Goal: Information Seeking & Learning: Learn about a topic

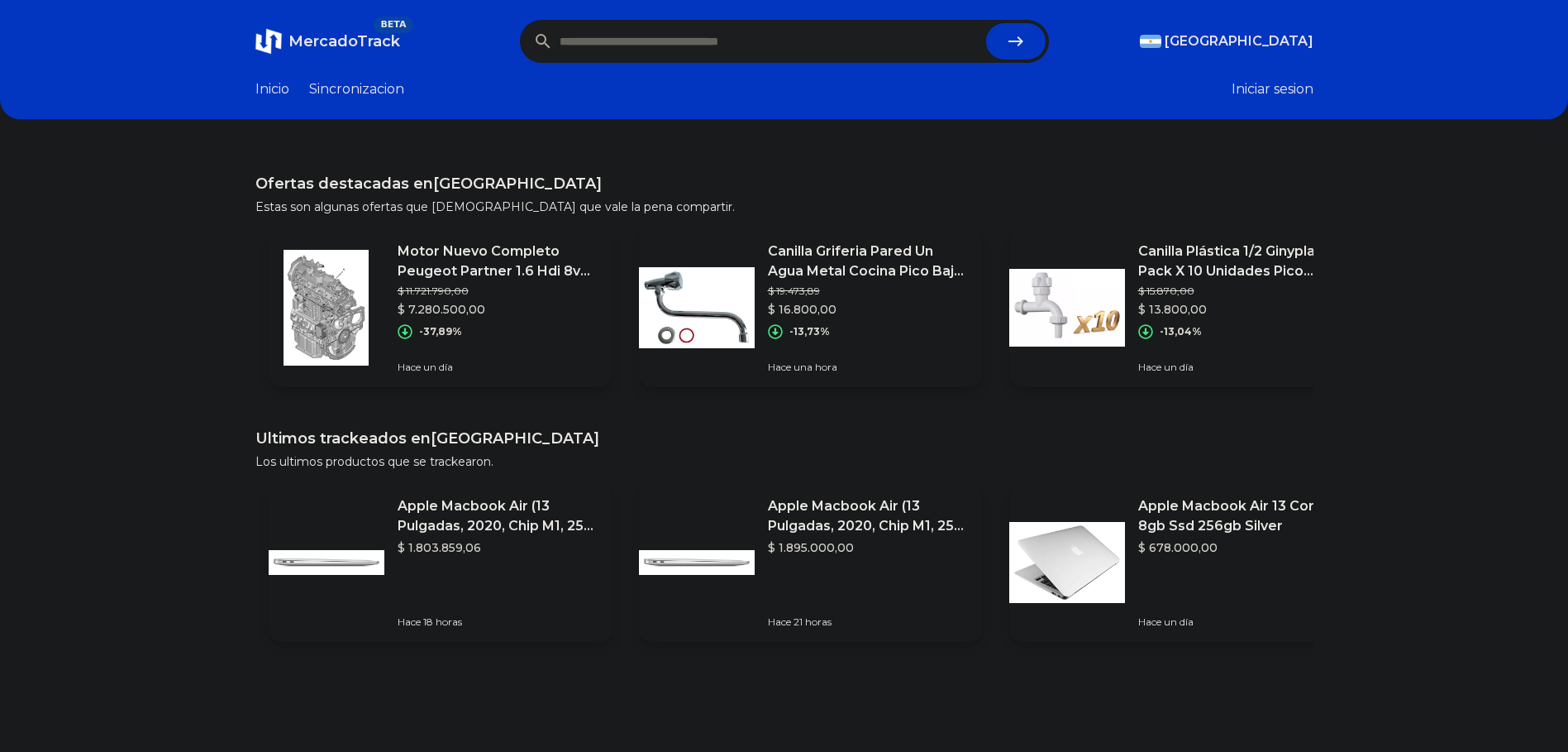
click at [985, 45] on form at bounding box center [784, 41] width 529 height 43
click at [917, 35] on input "text" at bounding box center [769, 41] width 420 height 36
type input "**********"
click at [986, 23] on button "submit" at bounding box center [1016, 41] width 60 height 36
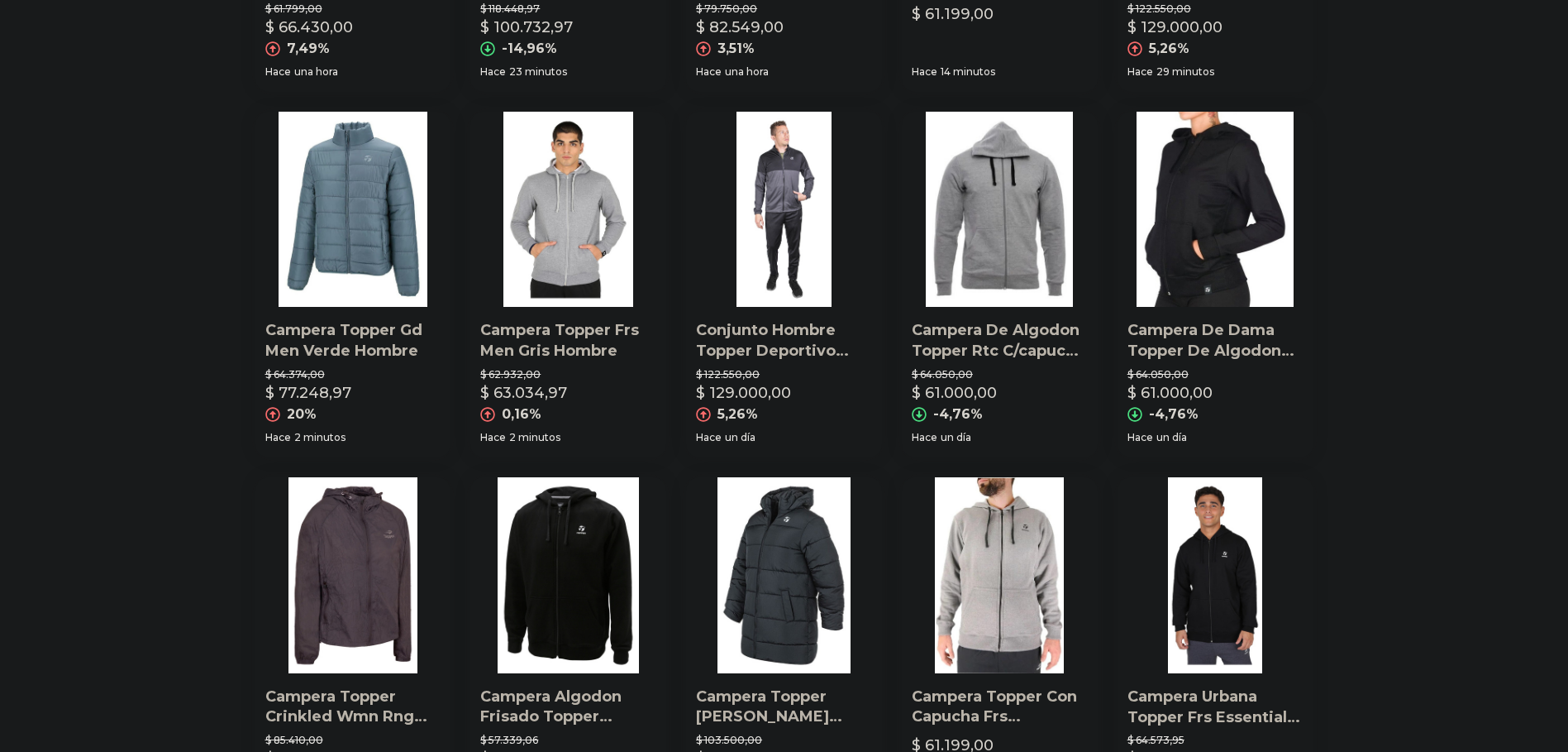
scroll to position [790, 0]
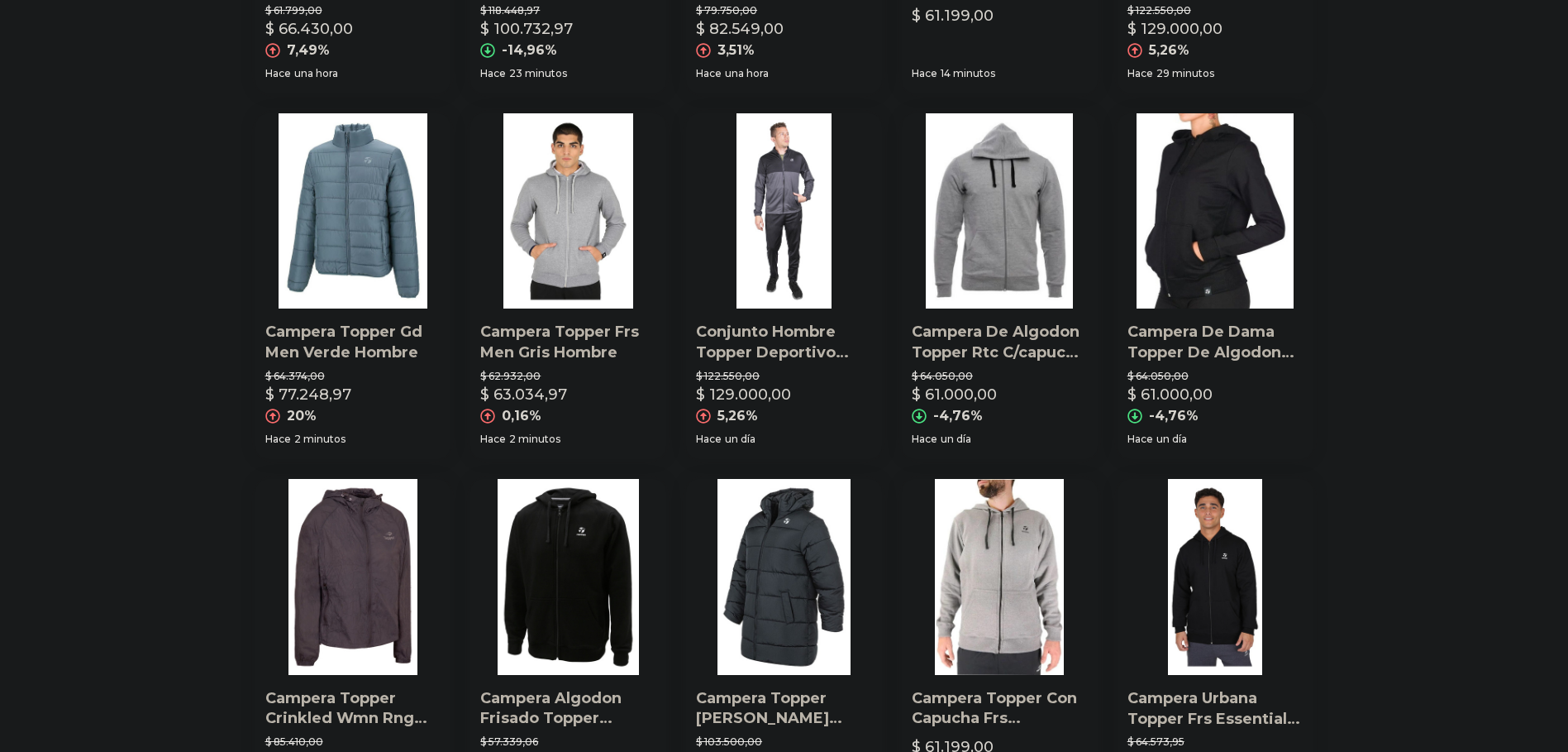
click at [573, 233] on img at bounding box center [568, 211] width 196 height 196
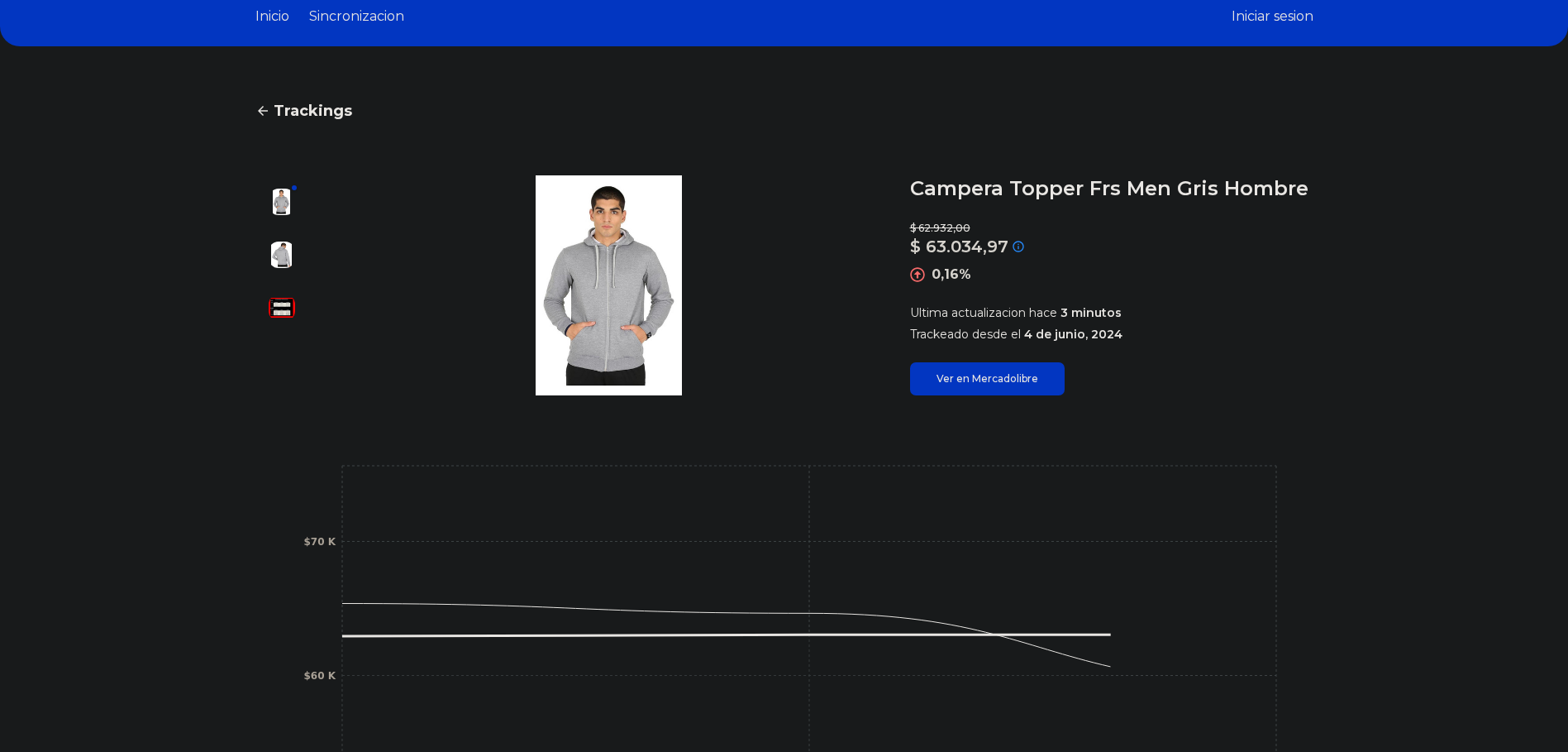
scroll to position [366, 0]
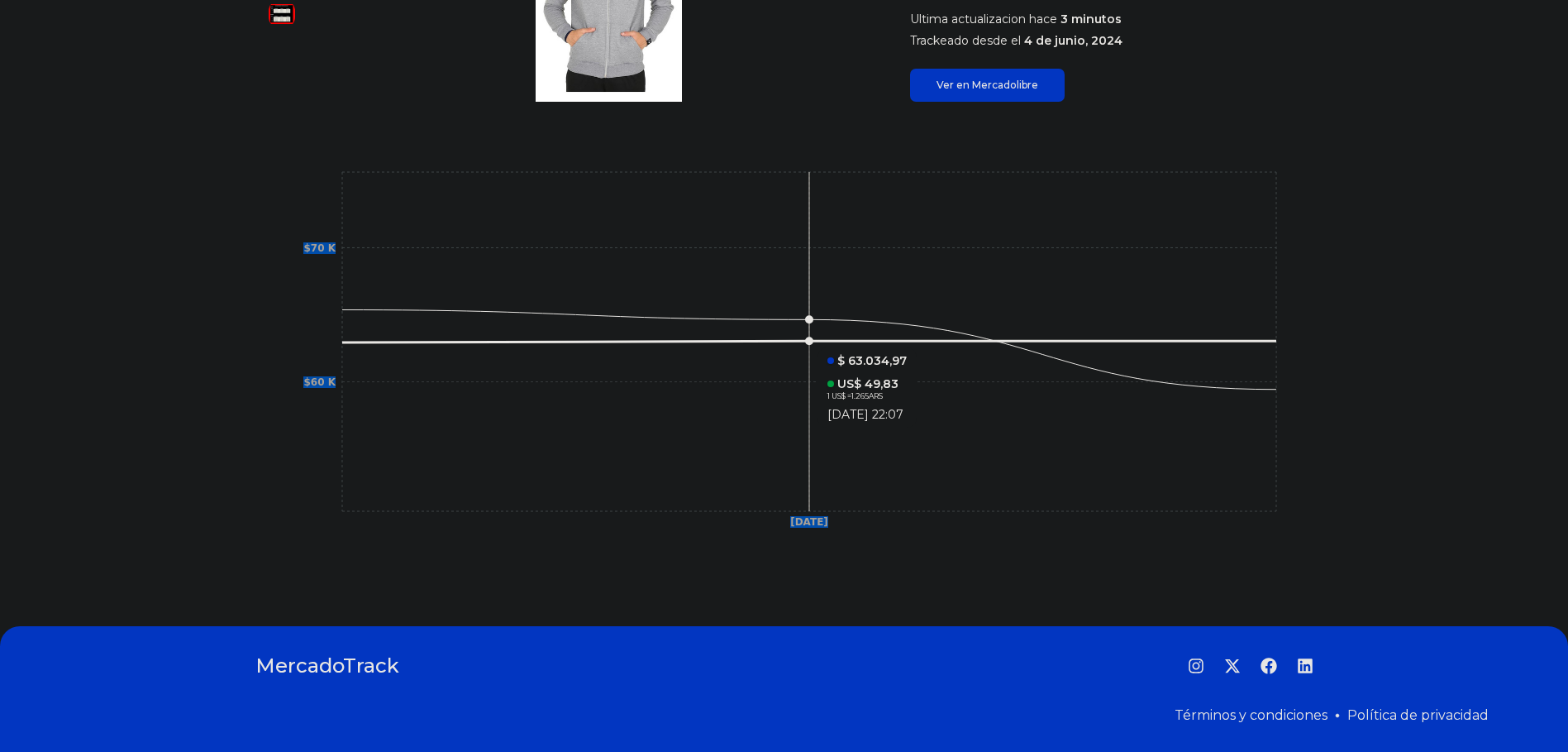
drag, startPoint x: 815, startPoint y: 344, endPoint x: 793, endPoint y: 320, distance: 32.6
click at [767, 329] on icon "[DATE] $60 K $70 K" at bounding box center [784, 353] width 992 height 372
drag, startPoint x: 169, startPoint y: 455, endPoint x: 186, endPoint y: 444, distance: 20.2
click at [171, 455] on div "Trackings Campera Topper Frs Men Gris Hombre $ 62.932,00 $ 63.034,97 Si el prec…" at bounding box center [784, 189] width 1568 height 820
click at [221, 388] on div "Trackings Campera Topper Frs Men Gris Hombre $ 62.932,00 $ 63.034,97 Si el prec…" at bounding box center [784, 189] width 1568 height 820
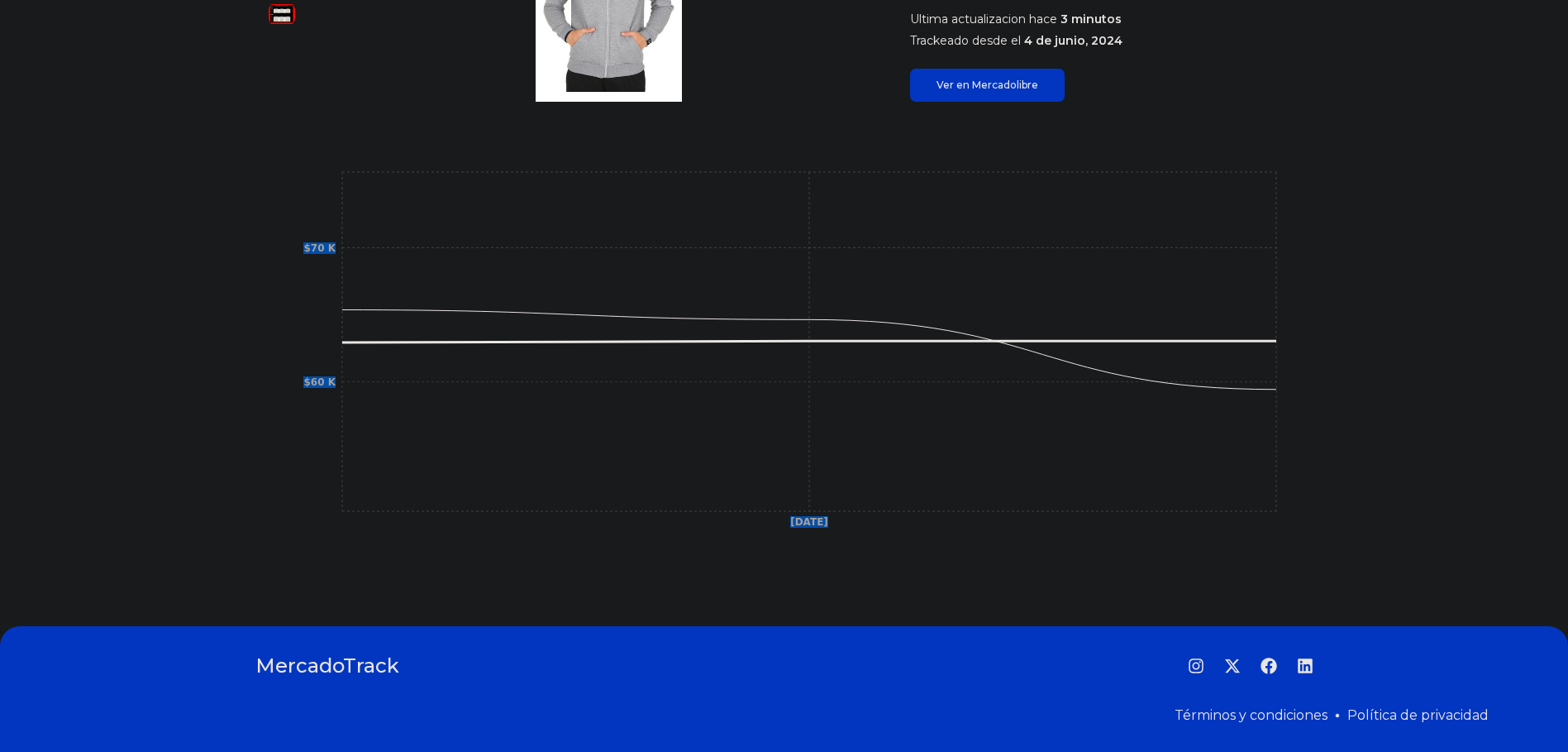
click at [283, 494] on section "[DATE] $60 K $70 K" at bounding box center [784, 353] width 1058 height 438
drag, startPoint x: 282, startPoint y: 494, endPoint x: 571, endPoint y: 573, distance: 299.6
click at [288, 498] on section "[DATE] $60 K $70 K" at bounding box center [784, 353] width 1058 height 438
click at [580, 576] on div "Trackings Campera Topper Frs Men Gris Hombre $ 62.932,00 $ 63.034,97 Si el prec…" at bounding box center [784, 189] width 1568 height 820
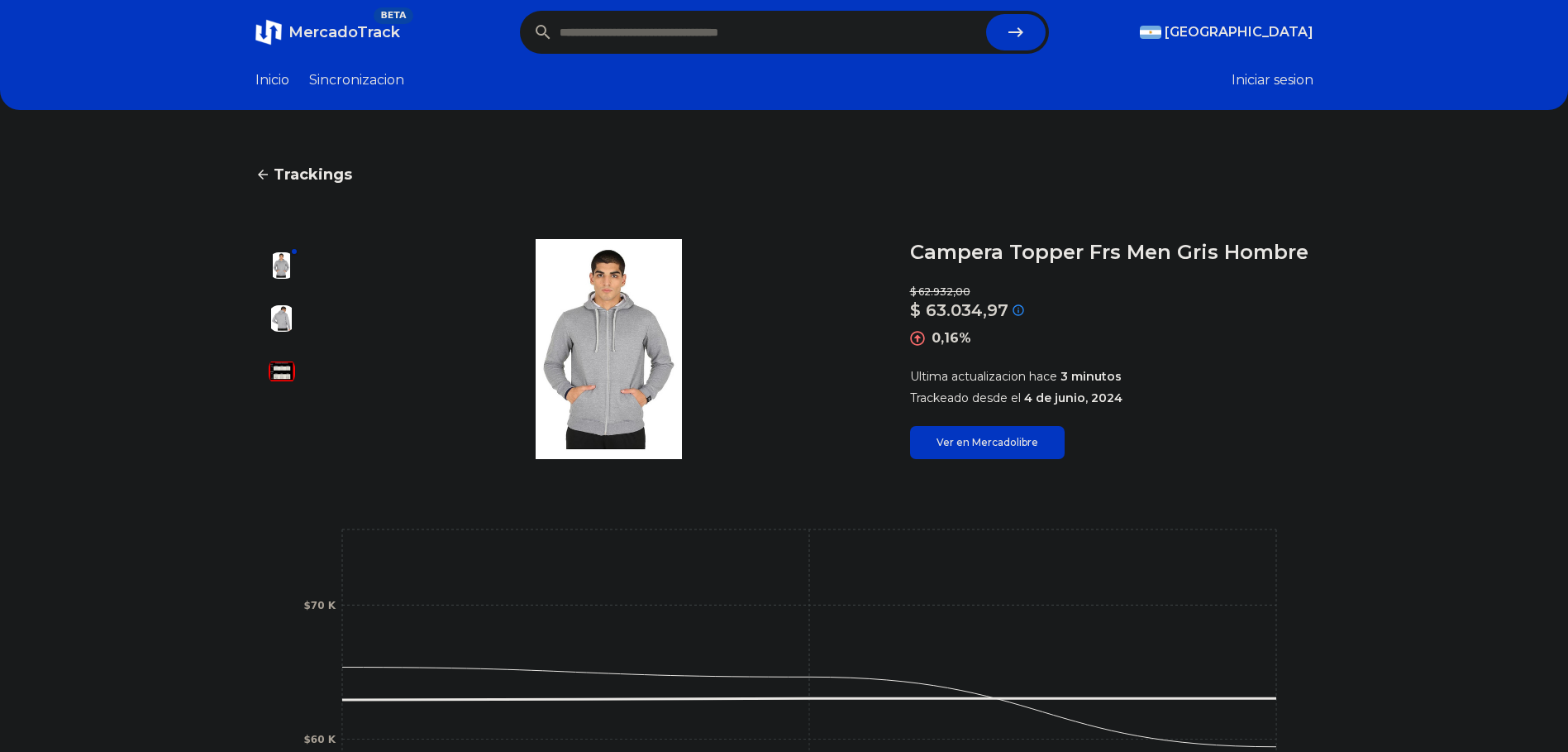
scroll to position [0, 0]
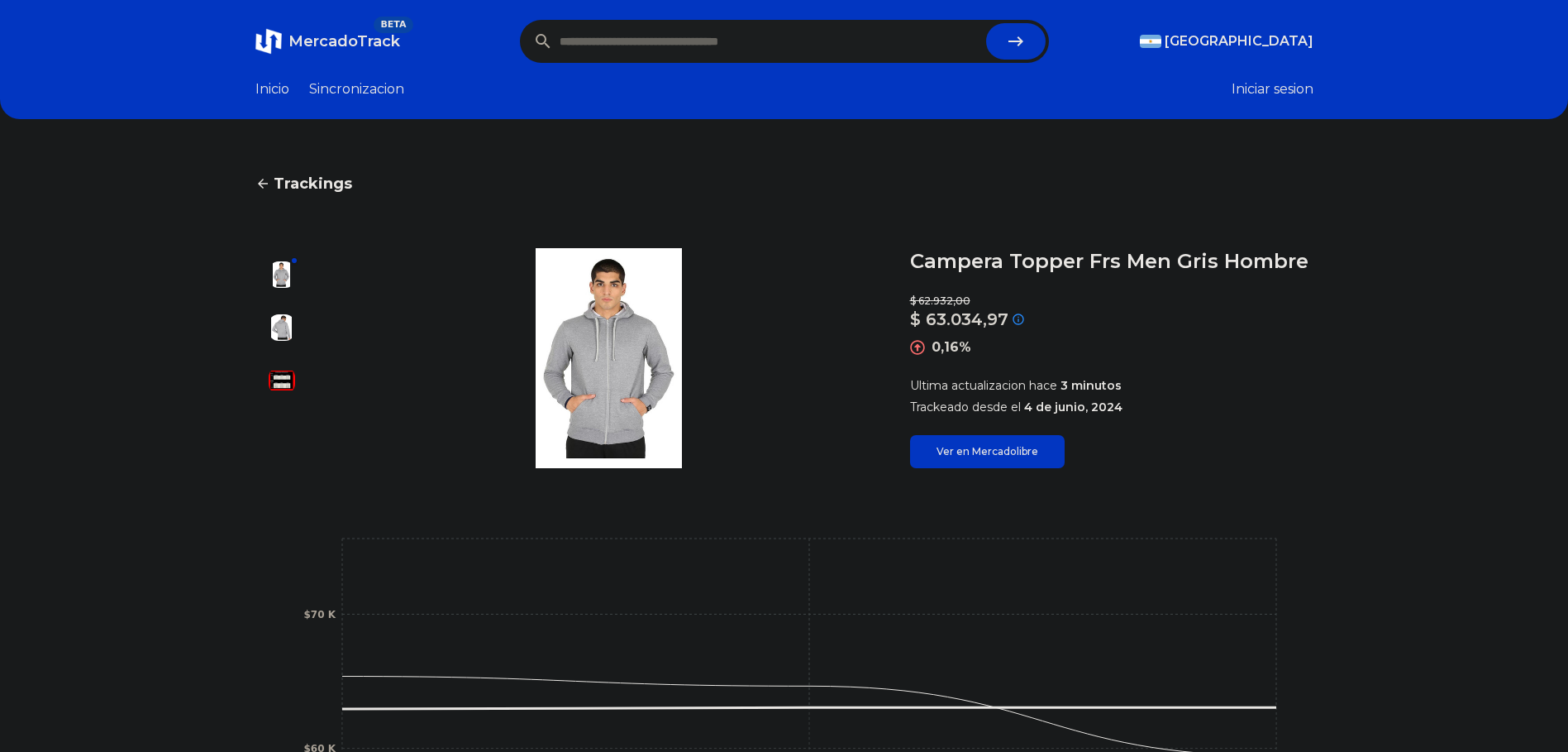
click at [592, 330] on img at bounding box center [610, 357] width 536 height 220
click at [301, 322] on div at bounding box center [281, 357] width 53 height 220
click at [277, 322] on img at bounding box center [282, 327] width 27 height 27
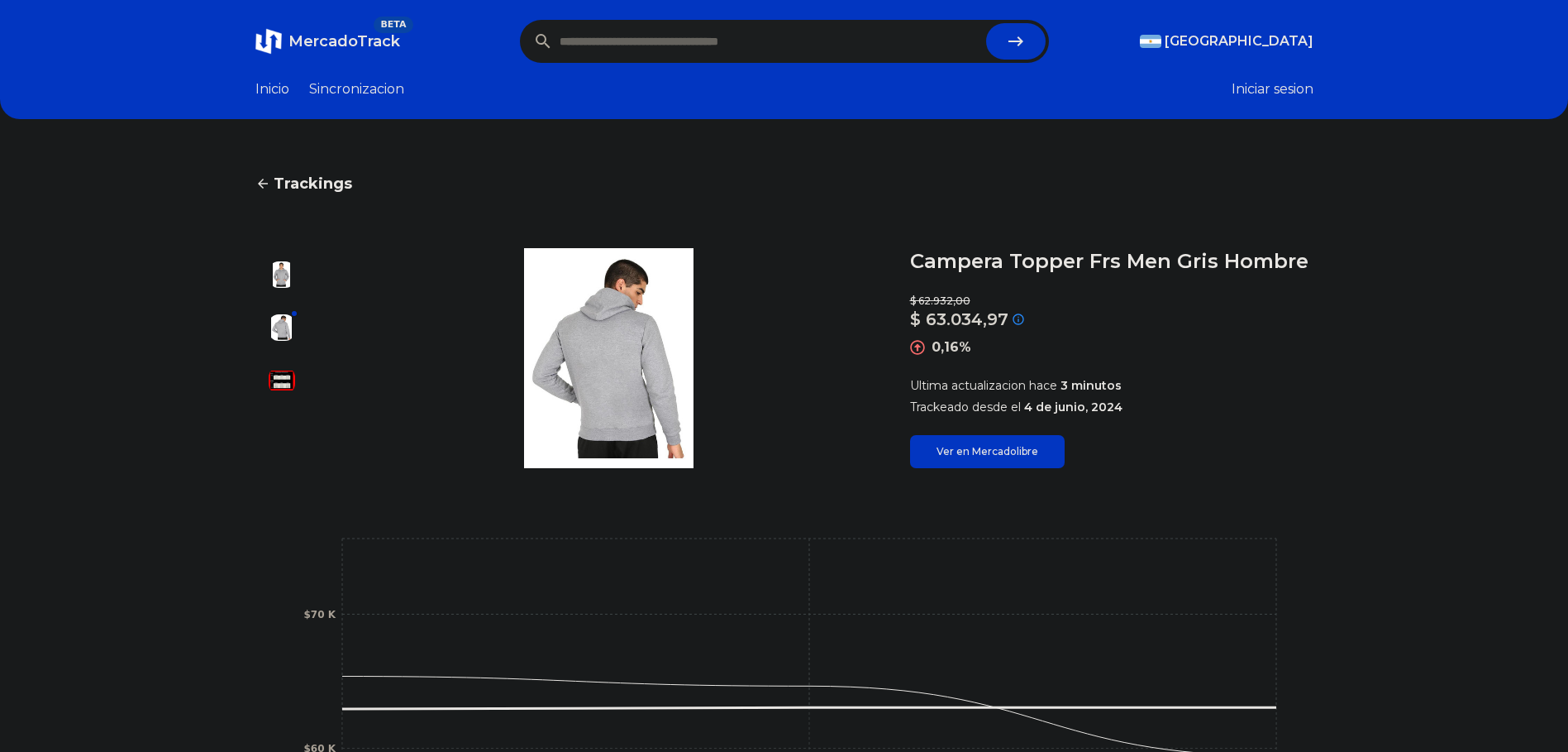
click at [282, 285] on img at bounding box center [282, 275] width 27 height 27
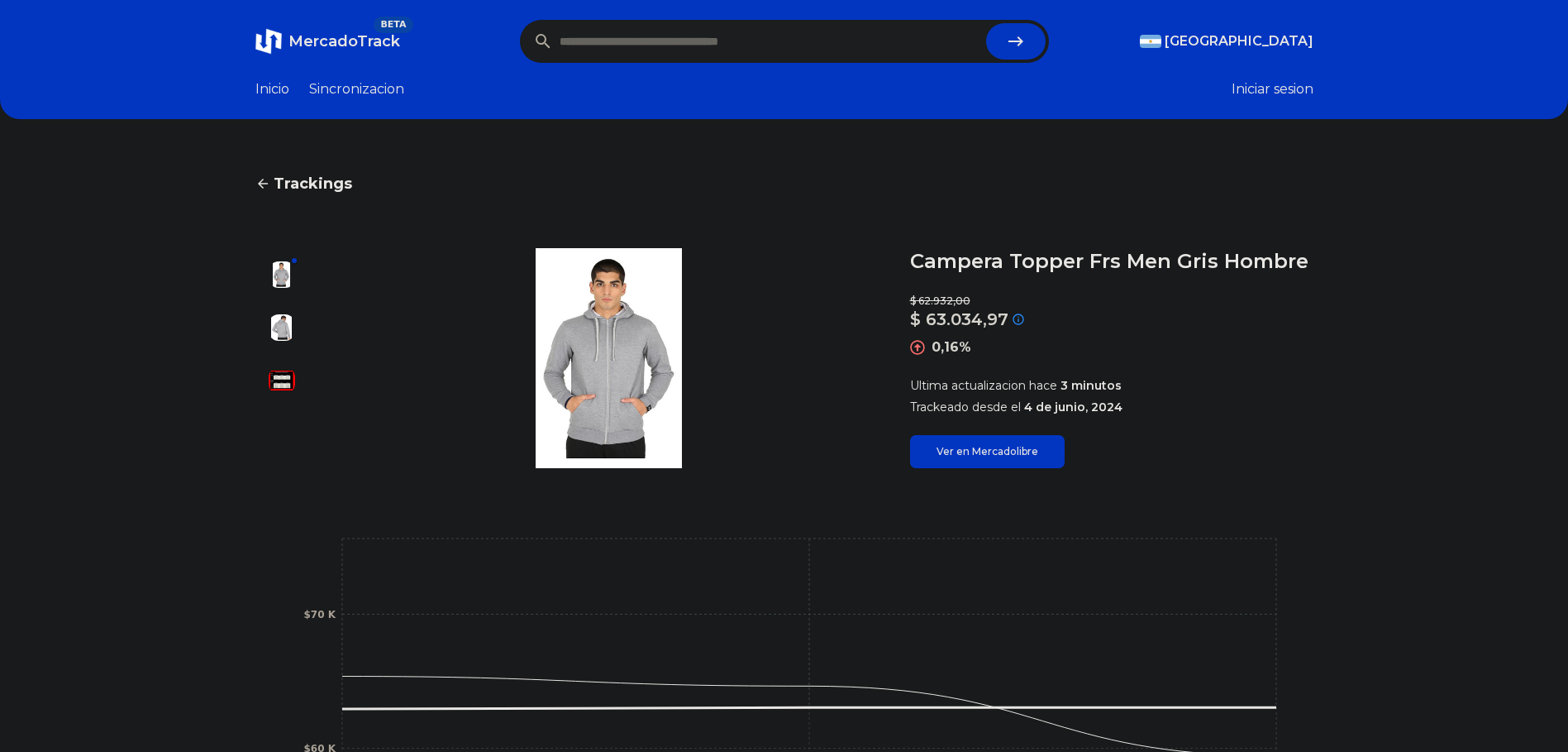
type input "**********"
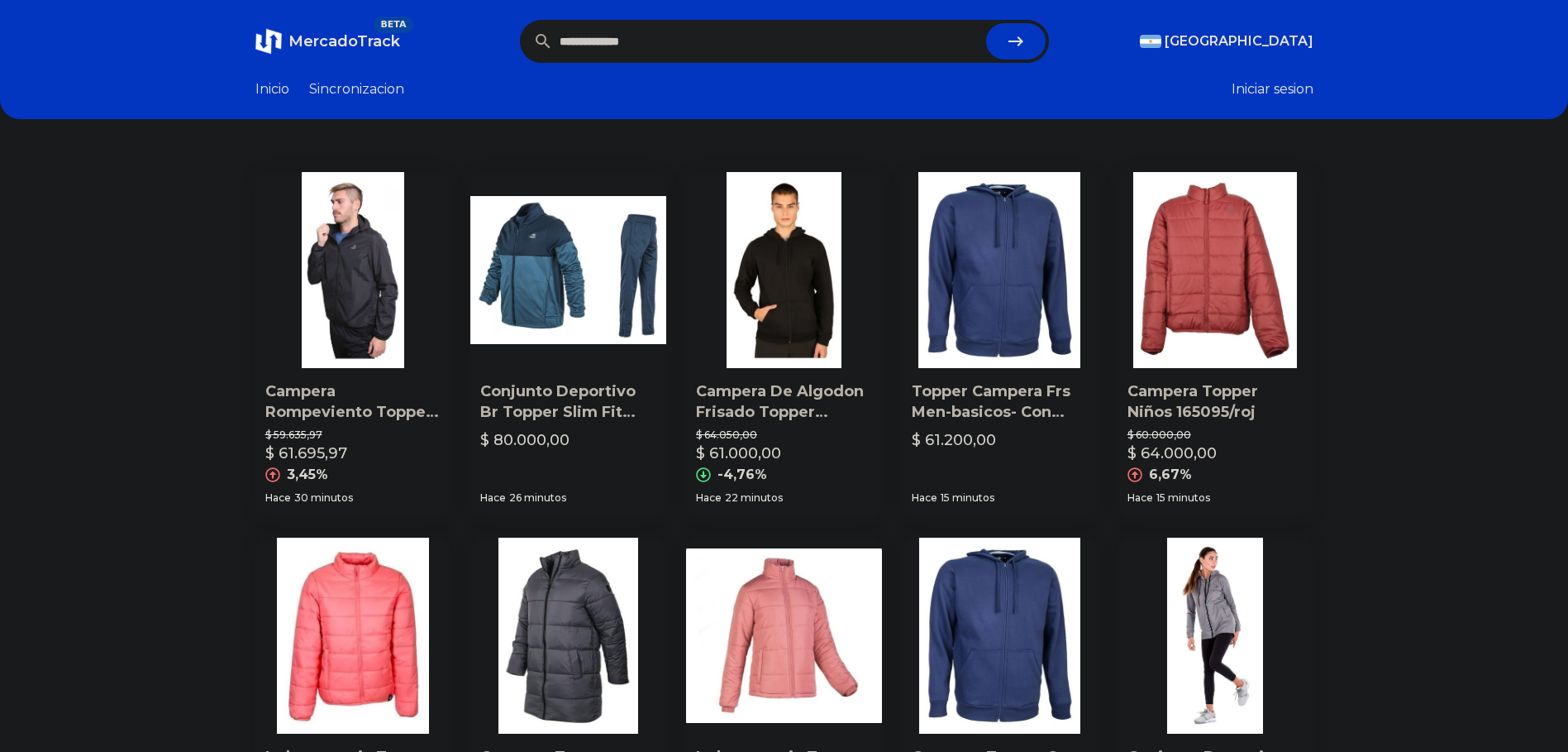
click at [1042, 229] on img at bounding box center [1000, 270] width 196 height 196
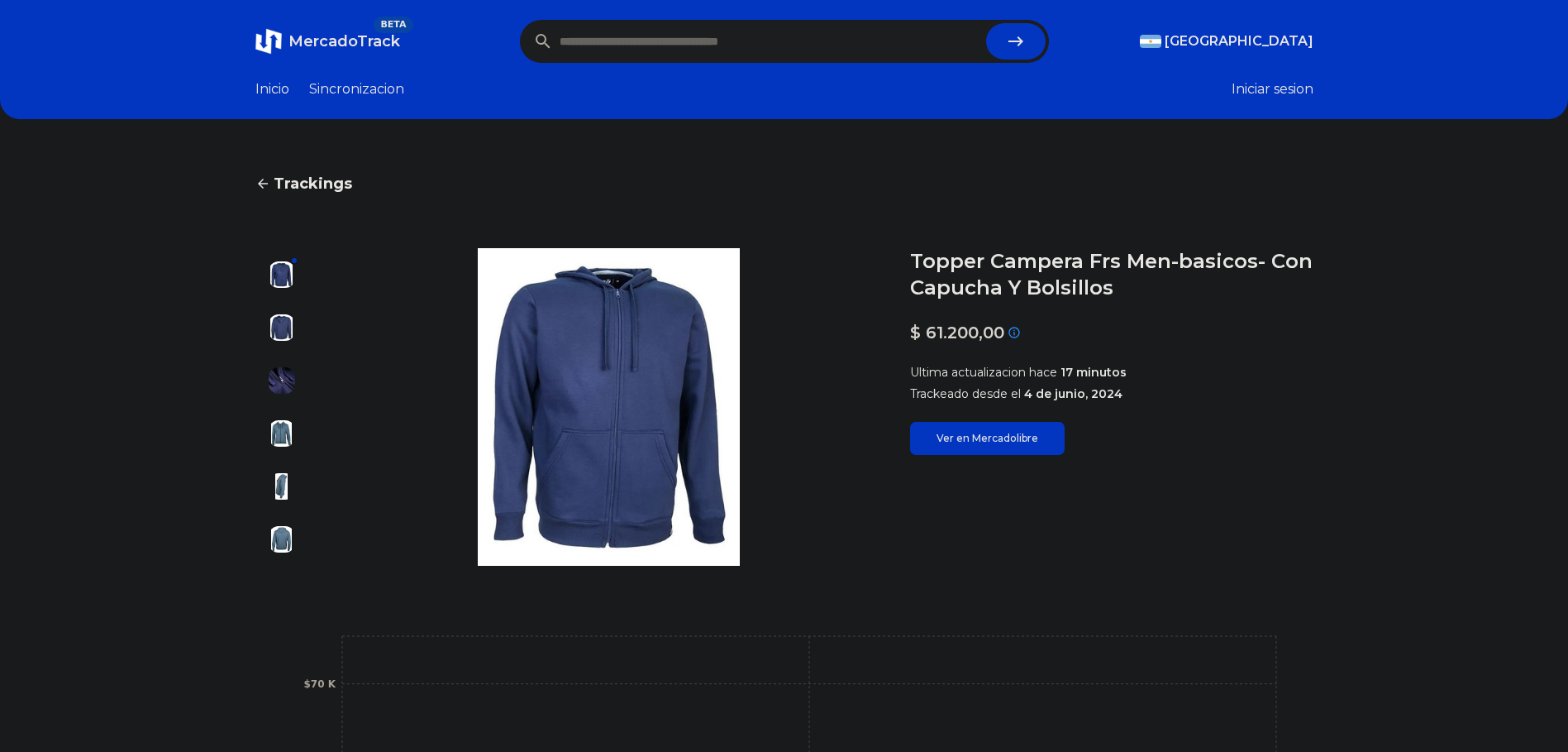
click at [288, 326] on img at bounding box center [282, 327] width 27 height 27
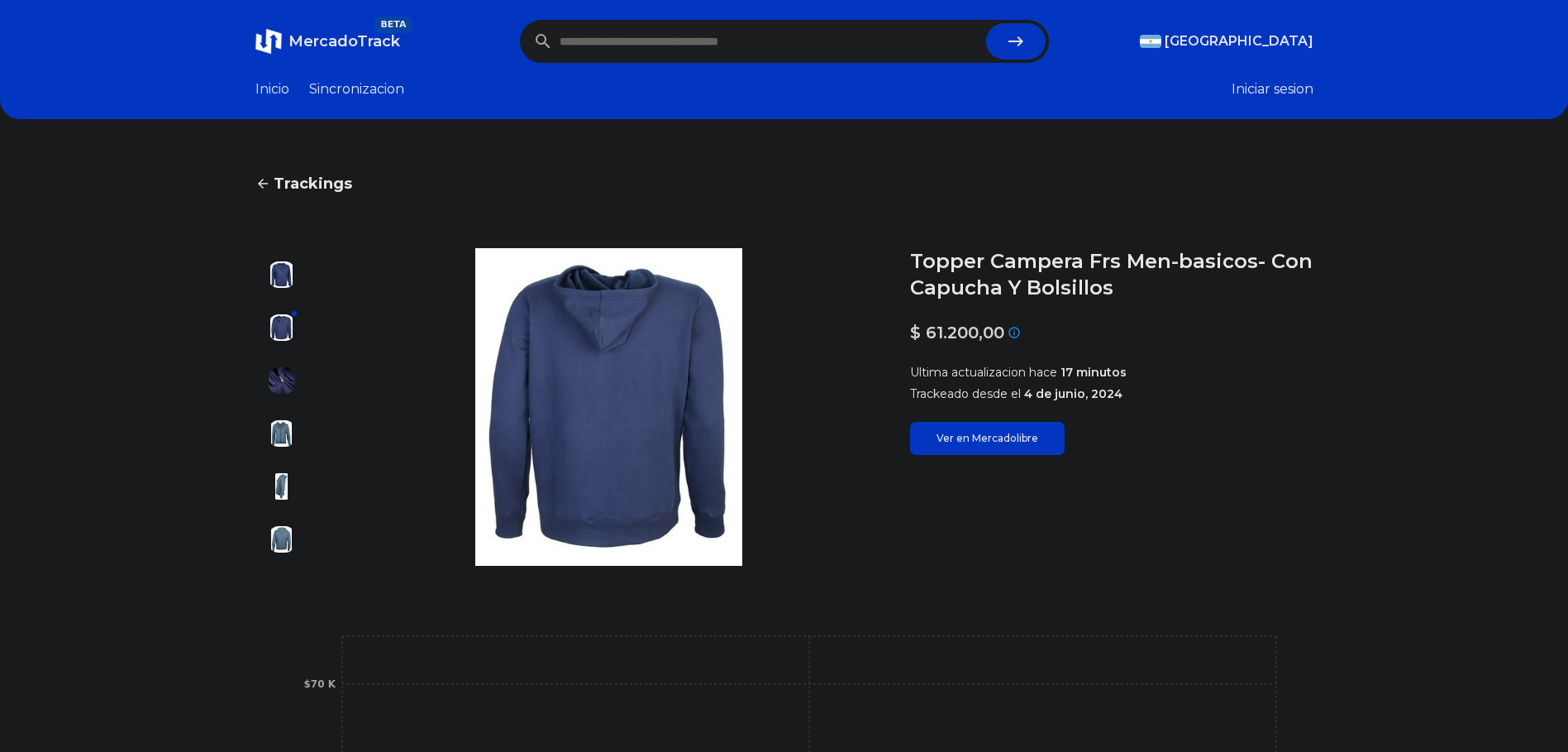
click at [285, 383] on img at bounding box center [282, 380] width 27 height 27
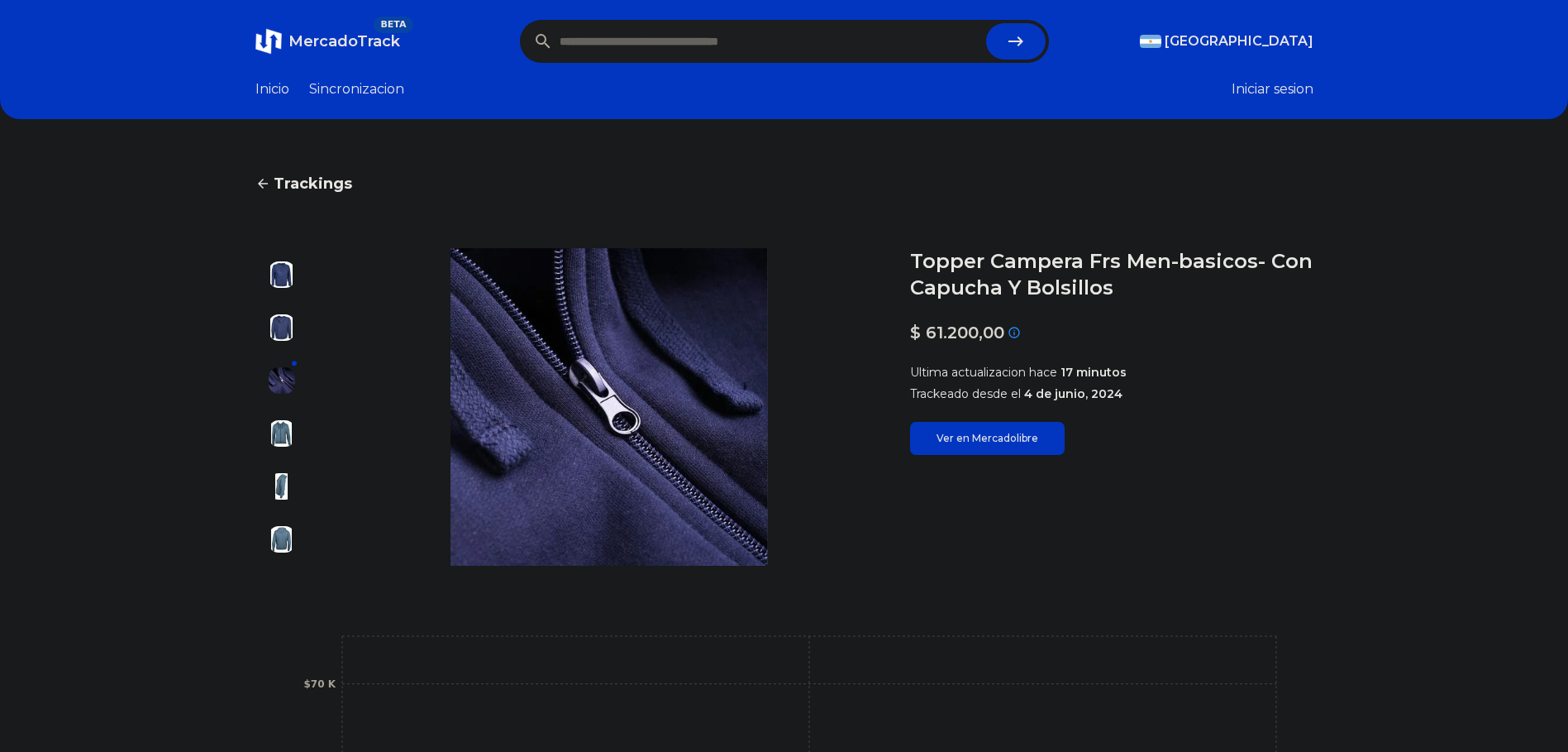
click at [290, 413] on div at bounding box center [281, 406] width 53 height 318
click at [280, 421] on img at bounding box center [282, 433] width 27 height 27
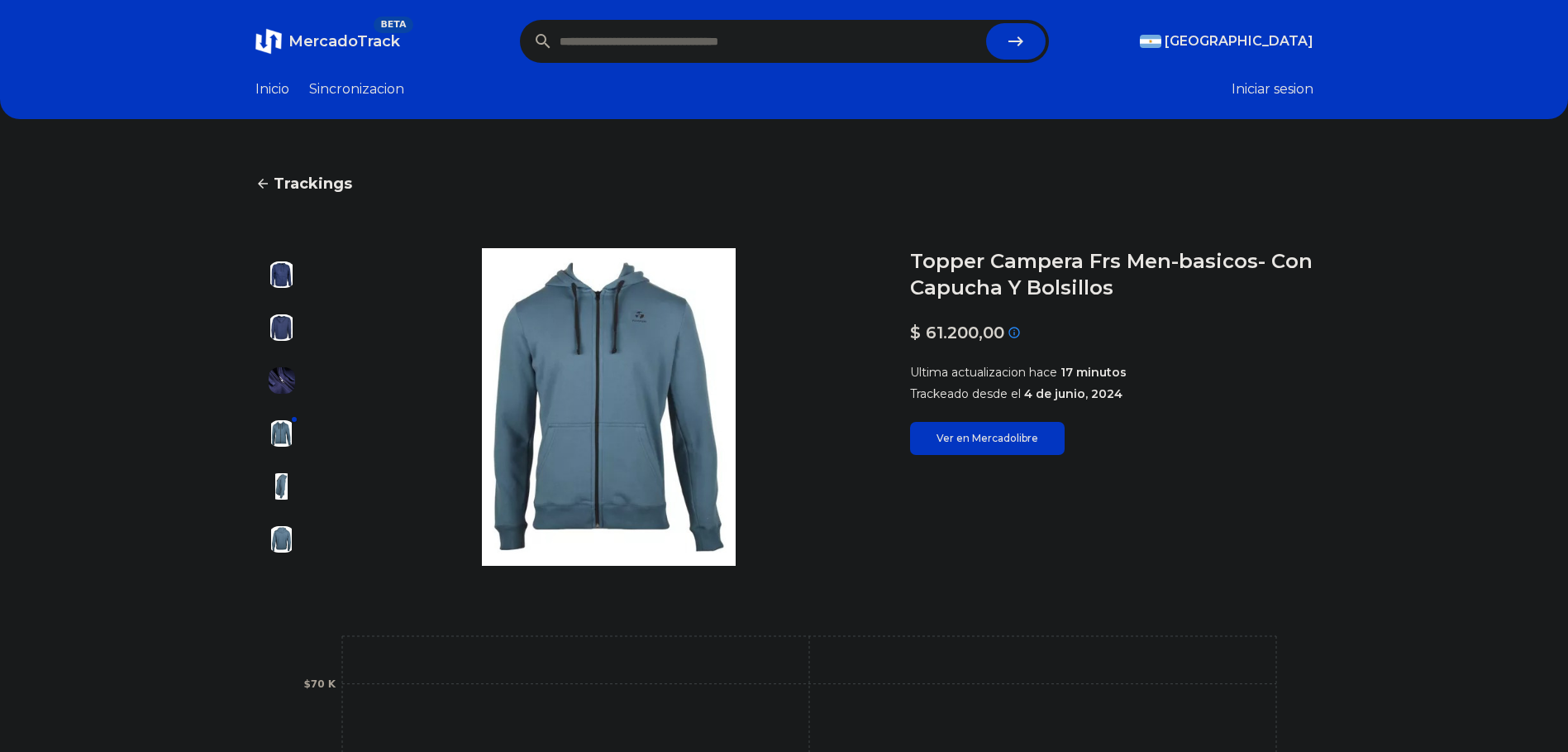
click at [271, 450] on div at bounding box center [281, 406] width 53 height 318
drag, startPoint x: 257, startPoint y: 478, endPoint x: 279, endPoint y: 503, distance: 33.3
click at [257, 478] on div "Trackings Topper Campera Frs Men-basicos- Con Capucha Y Bolsillos $ 61.200,00 S…" at bounding box center [784, 605] width 1568 height 918
click at [279, 486] on img at bounding box center [282, 486] width 27 height 27
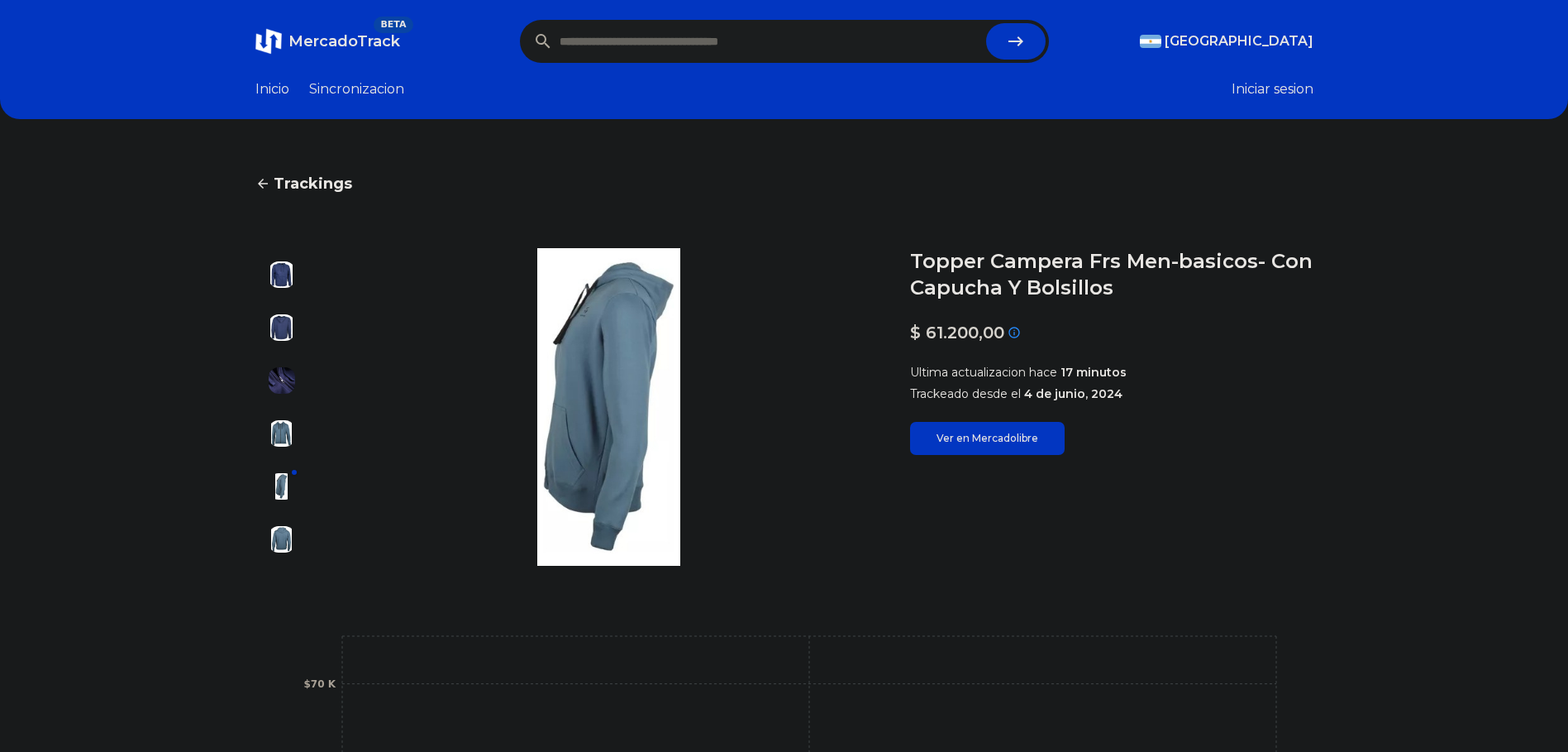
click at [294, 522] on div at bounding box center [281, 406] width 53 height 318
click at [271, 286] on div at bounding box center [281, 406] width 53 height 318
click at [282, 271] on img at bounding box center [282, 275] width 27 height 27
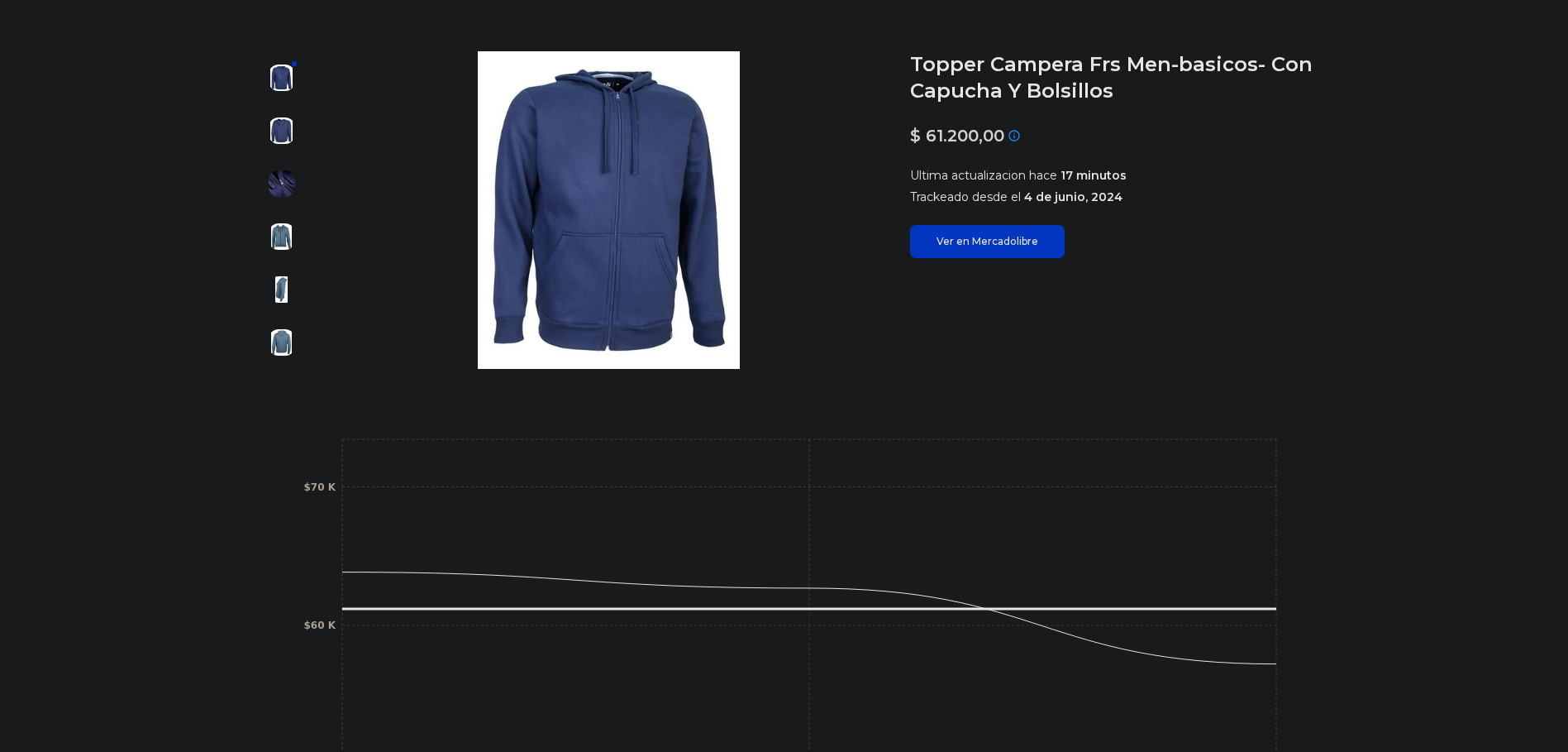
scroll to position [165, 0]
